Goal: Information Seeking & Learning: Learn about a topic

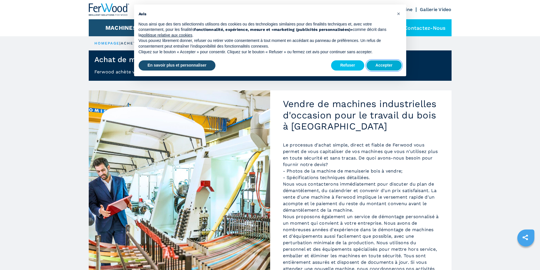
click at [382, 65] on button "Accepter" at bounding box center [384, 65] width 35 height 10
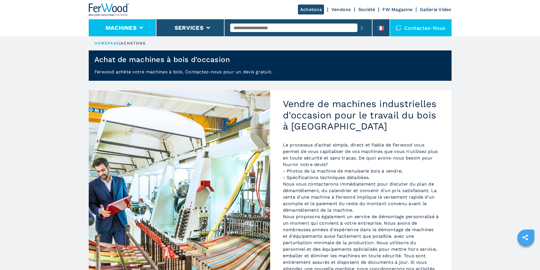
click at [144, 26] on li "Machines" at bounding box center [123, 27] width 68 height 17
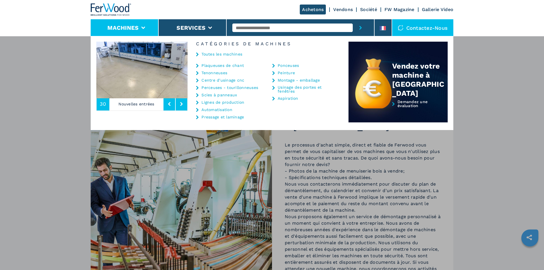
click at [225, 80] on link "Centre d'usinage cnc" at bounding box center [223, 80] width 43 height 4
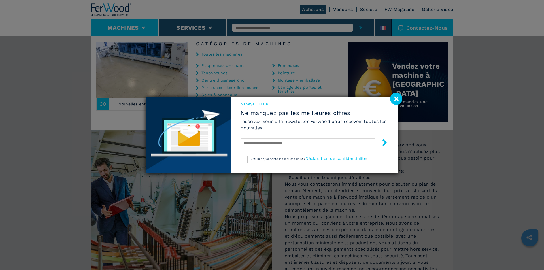
click at [396, 98] on image at bounding box center [396, 99] width 12 height 12
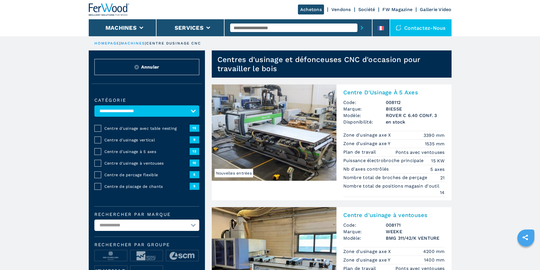
click at [195, 154] on span "13" at bounding box center [195, 151] width 10 height 7
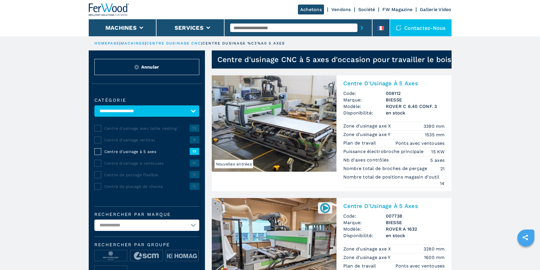
click at [157, 230] on select "**********" at bounding box center [146, 225] width 105 height 11
select select "*****"
click at [94, 224] on select "**********" at bounding box center [146, 225] width 105 height 11
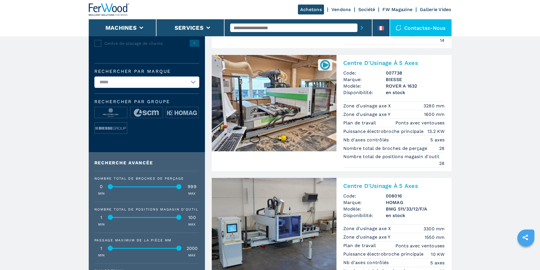
scroll to position [88, 0]
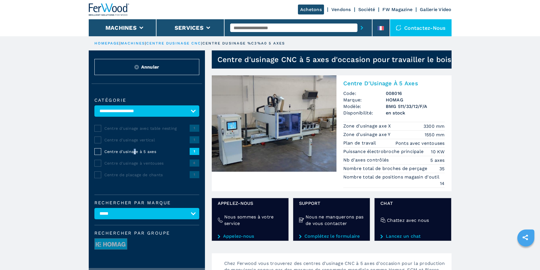
click at [134, 155] on div "Centre d'usinage à 5 axes 1" at bounding box center [146, 151] width 105 height 7
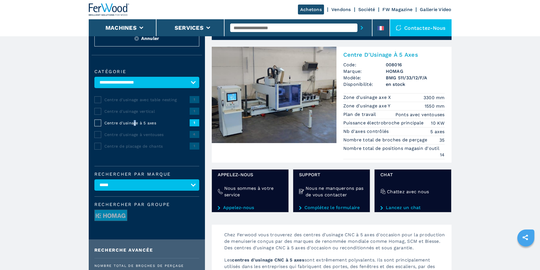
scroll to position [28, 0]
click at [305, 116] on img at bounding box center [274, 95] width 125 height 96
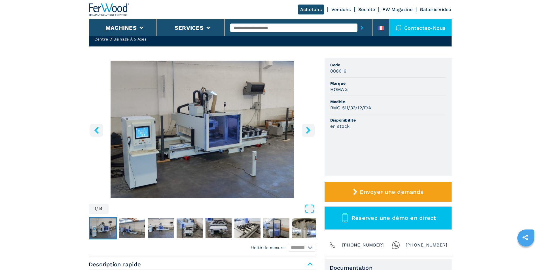
scroll to position [28, 0]
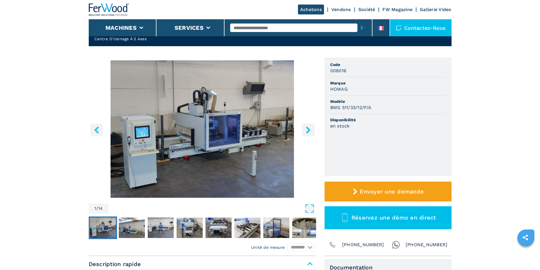
click at [306, 132] on icon "right-button" at bounding box center [308, 129] width 7 height 7
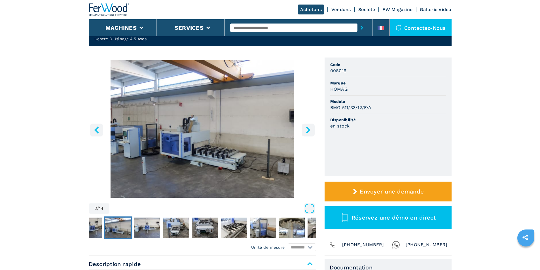
click at [305, 132] on icon "right-button" at bounding box center [308, 129] width 7 height 7
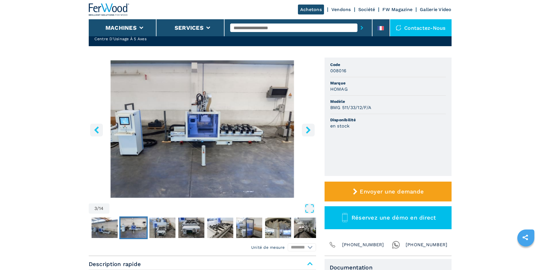
click at [305, 132] on icon "right-button" at bounding box center [308, 129] width 7 height 7
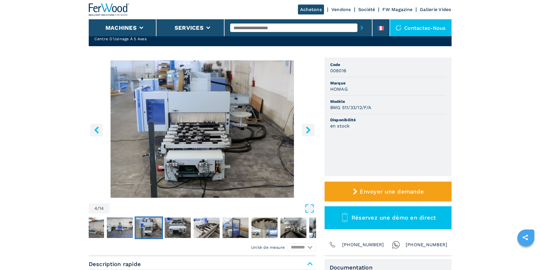
click at [305, 132] on icon "right-button" at bounding box center [308, 129] width 7 height 7
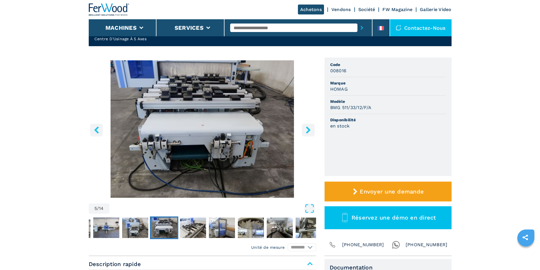
click at [305, 132] on icon "right-button" at bounding box center [308, 129] width 7 height 7
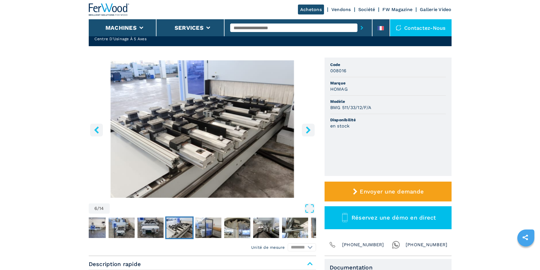
click at [305, 132] on icon "right-button" at bounding box center [308, 129] width 7 height 7
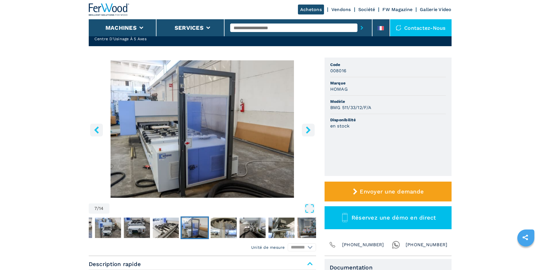
click at [305, 132] on icon "right-button" at bounding box center [308, 129] width 7 height 7
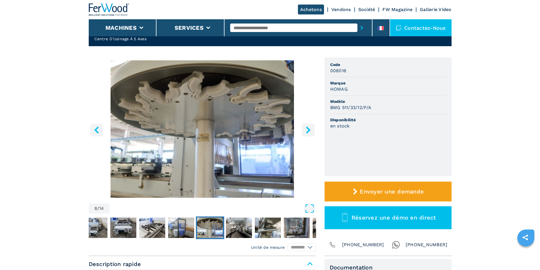
click at [305, 132] on icon "right-button" at bounding box center [308, 129] width 7 height 7
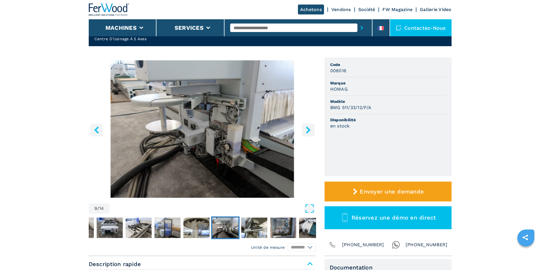
click at [305, 132] on icon "right-button" at bounding box center [308, 129] width 7 height 7
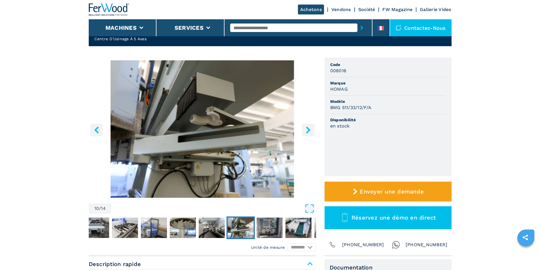
click at [305, 132] on icon "right-button" at bounding box center [308, 129] width 7 height 7
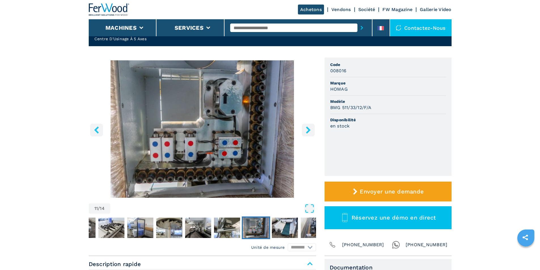
click at [305, 132] on icon "right-button" at bounding box center [308, 129] width 7 height 7
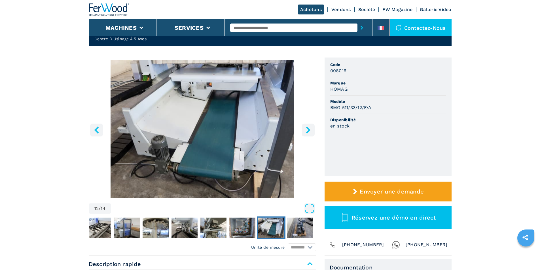
click at [96, 132] on icon "left-button" at bounding box center [96, 129] width 7 height 7
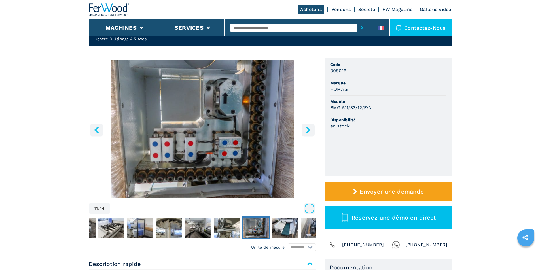
click at [312, 130] on icon "right-button" at bounding box center [308, 129] width 7 height 7
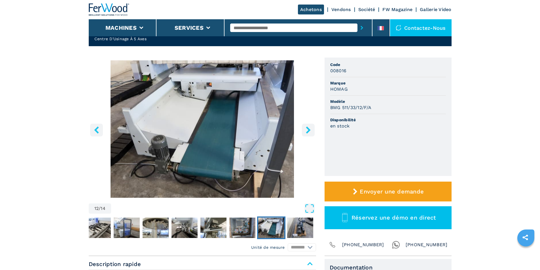
click at [312, 130] on icon "right-button" at bounding box center [308, 129] width 7 height 7
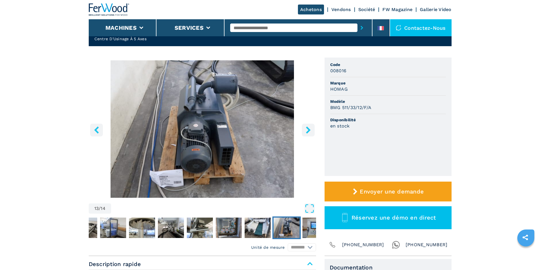
click at [311, 130] on icon "right-button" at bounding box center [308, 129] width 7 height 7
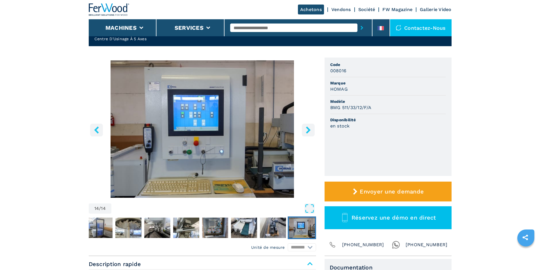
click at [311, 130] on icon "right-button" at bounding box center [308, 129] width 7 height 7
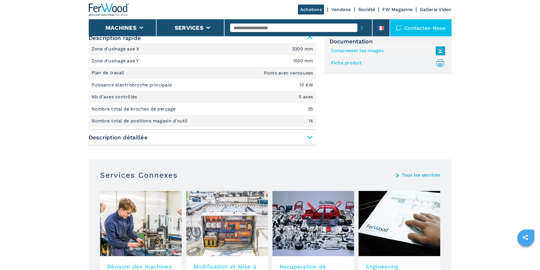
scroll to position [255, 0]
click at [309, 138] on span "Description détaillée" at bounding box center [202, 137] width 227 height 10
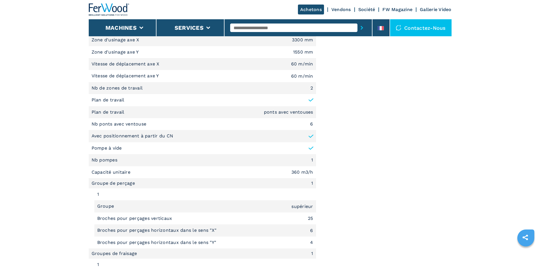
scroll to position [391, 0]
